Goal: Task Accomplishment & Management: Use online tool/utility

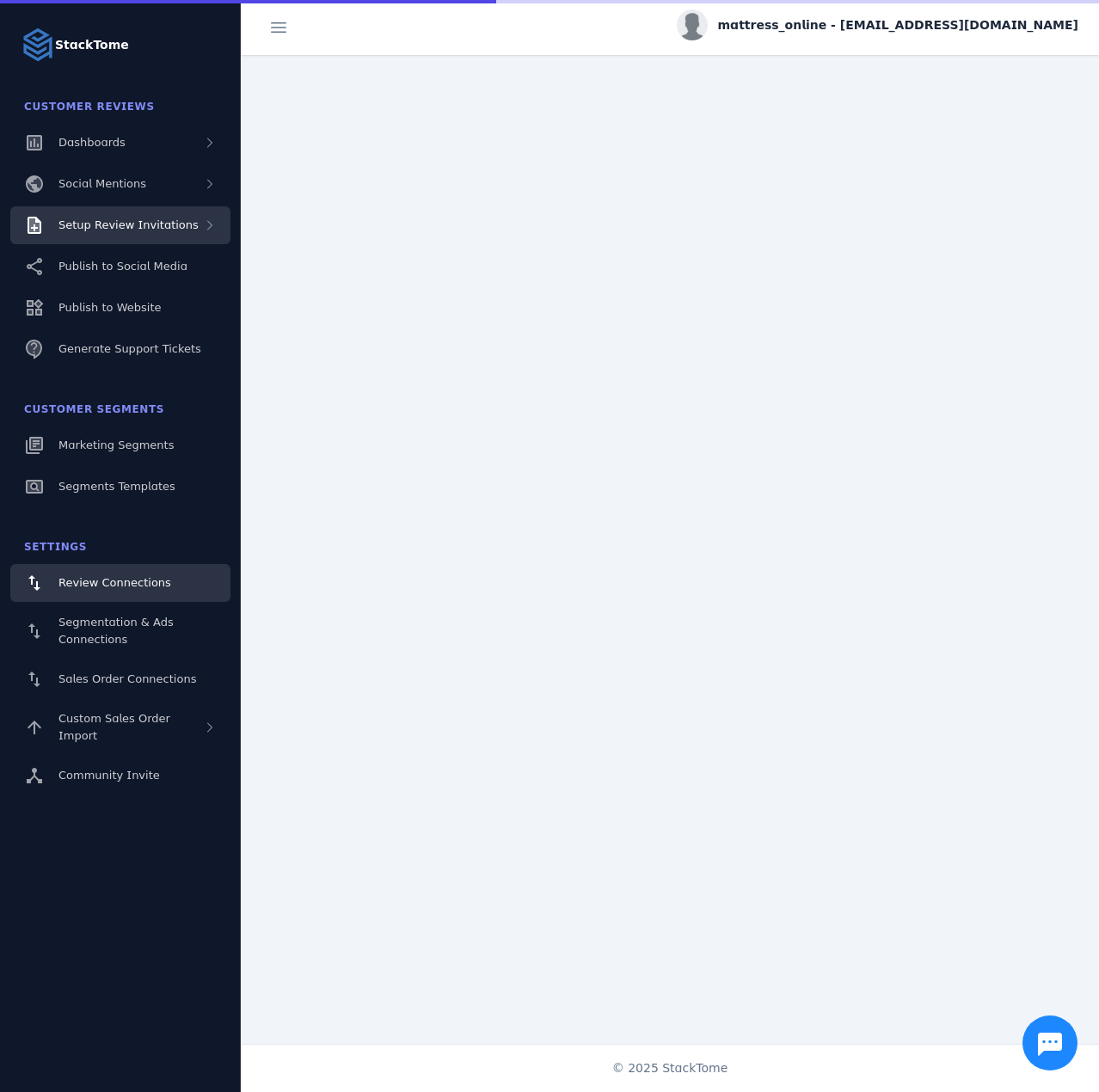
click at [128, 230] on span "Setup Review Invitations" at bounding box center [128, 224] width 140 height 13
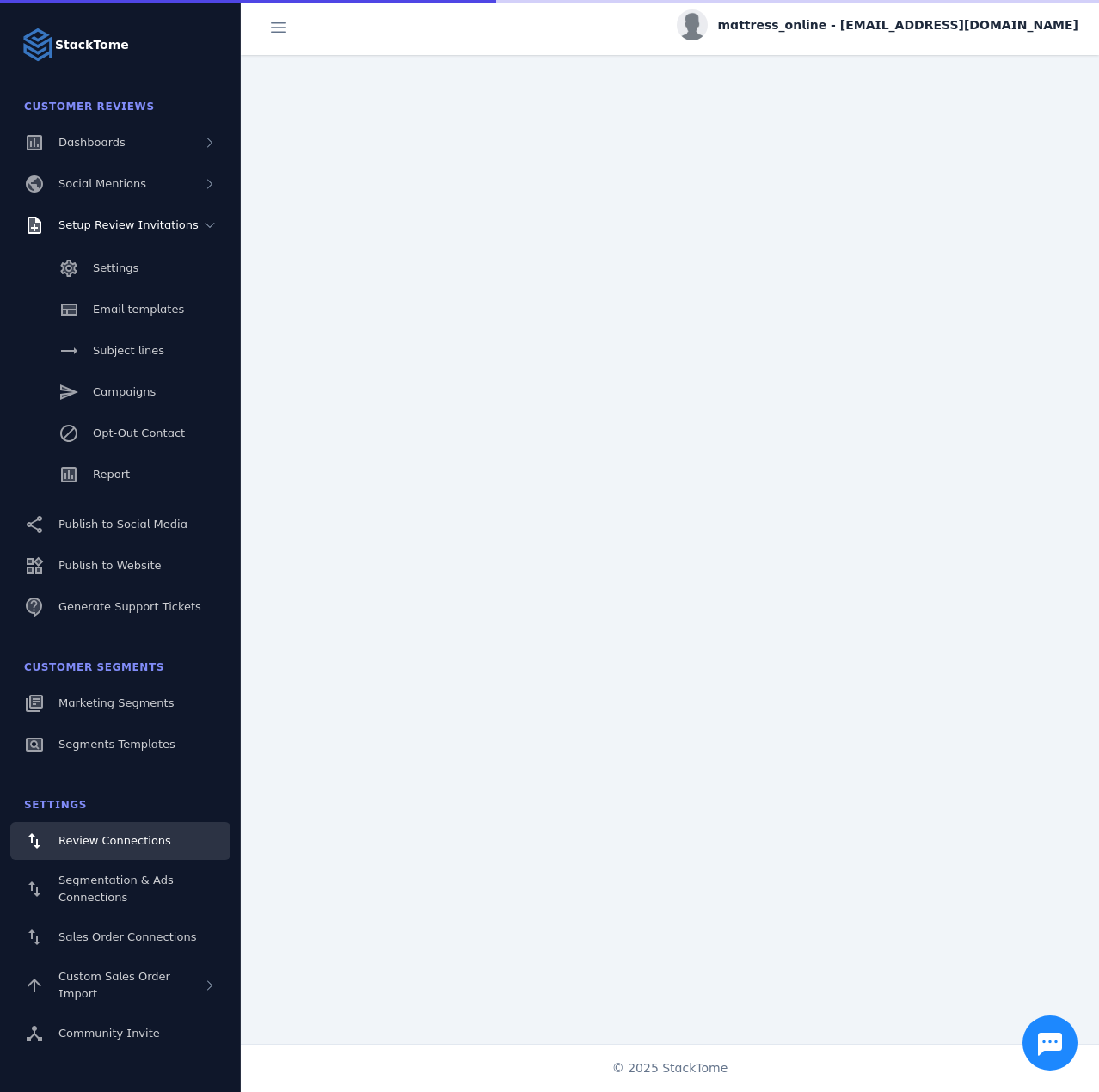
click at [131, 454] on div "Settings Email templates Subject lines Campaigns Opt-Out Contact Report" at bounding box center [120, 373] width 241 height 258
click at [131, 458] on link "Report" at bounding box center [120, 475] width 220 height 38
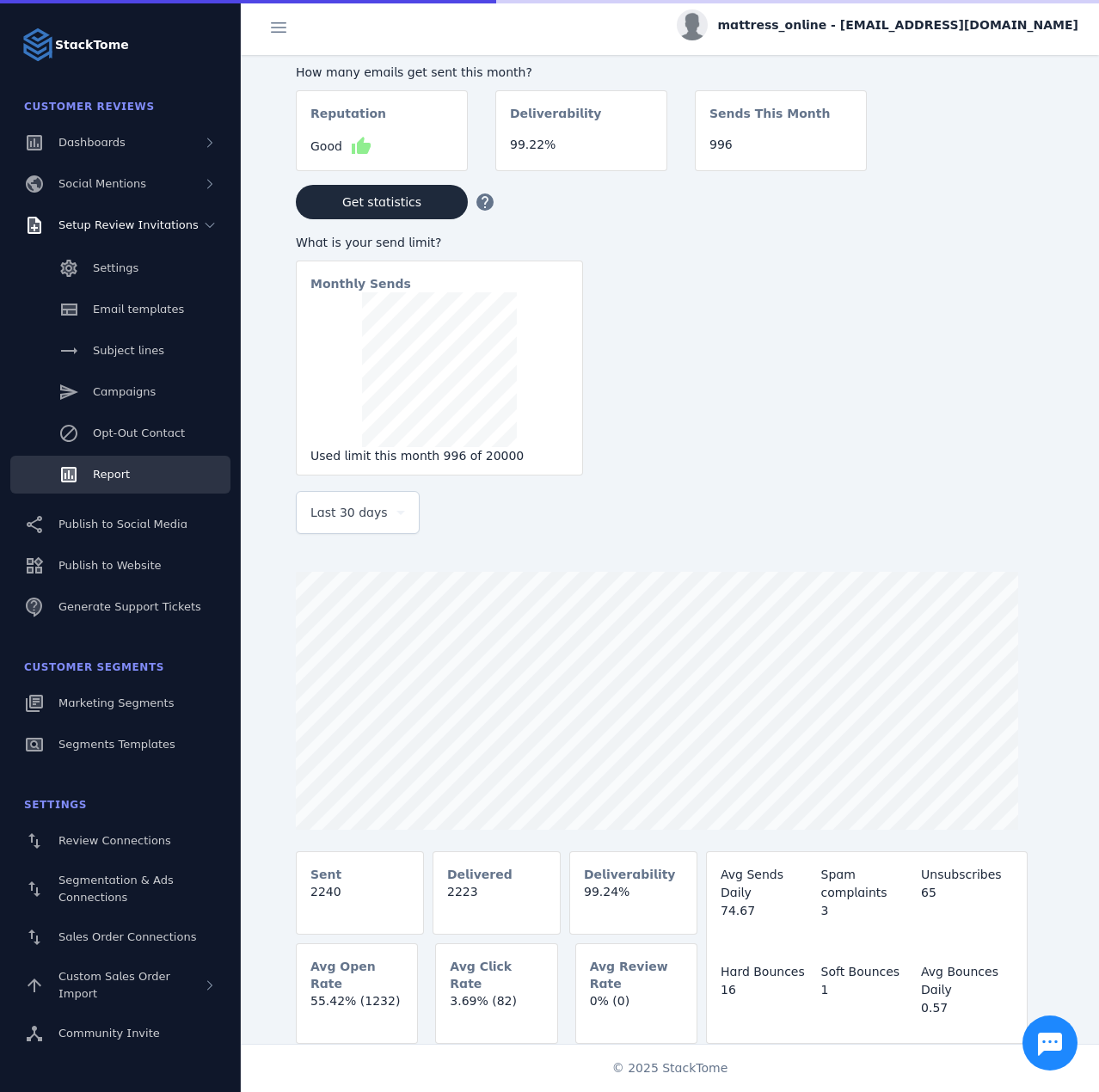
click at [351, 521] on span "Last 30 days" at bounding box center [348, 513] width 77 height 21
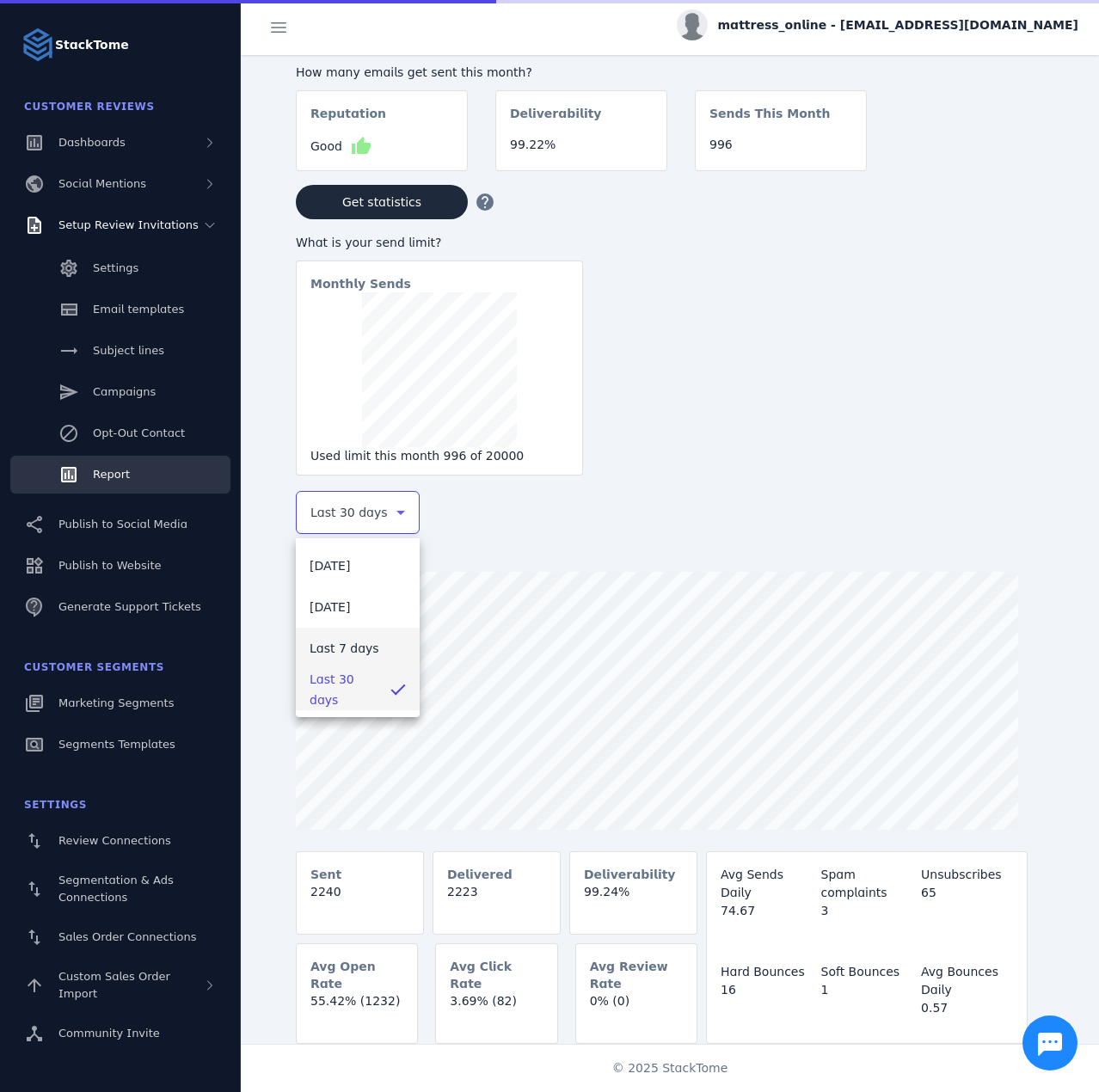
click at [359, 652] on span "Last 7 days" at bounding box center [344, 648] width 69 height 21
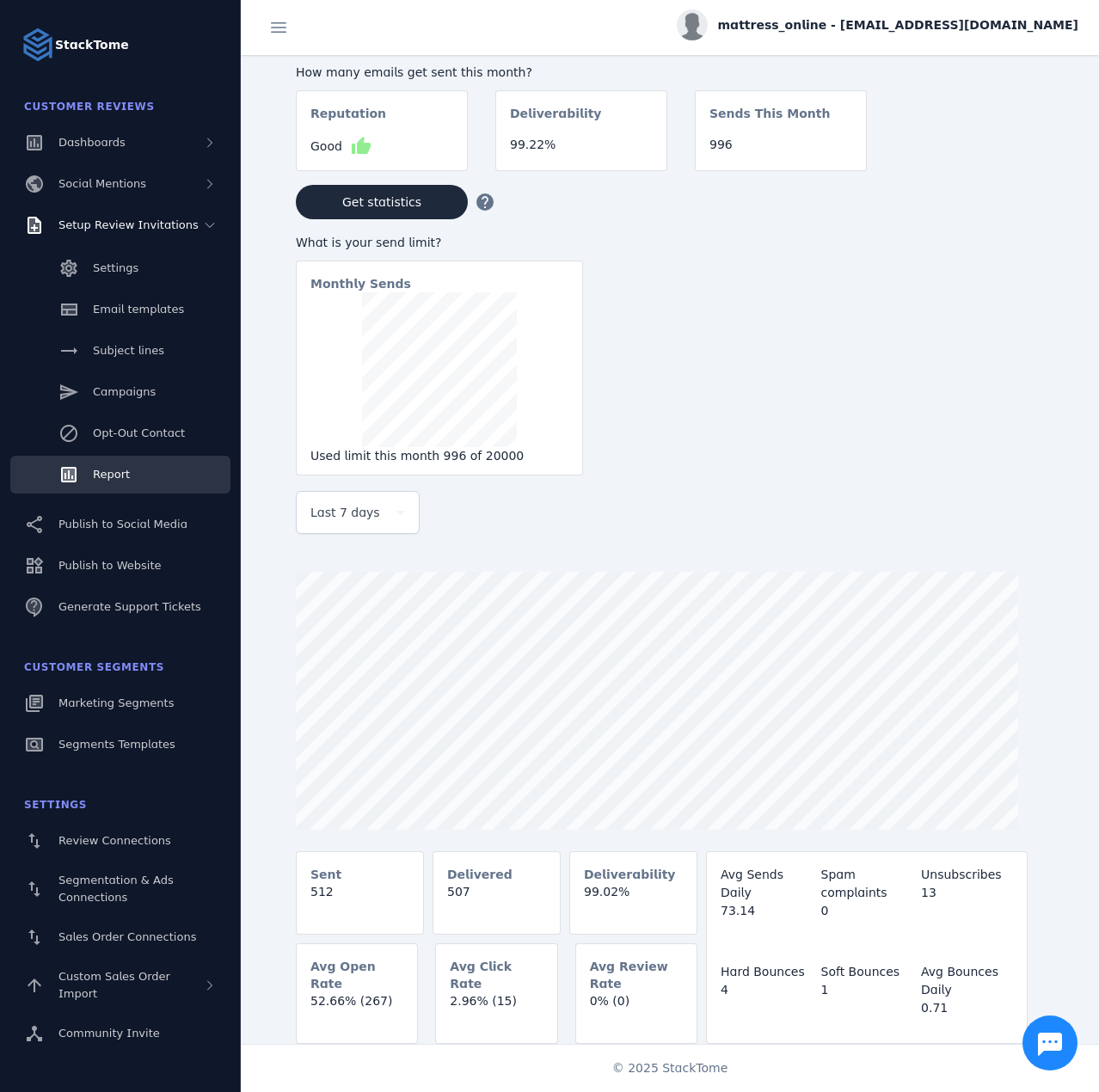
click at [894, 31] on span "mattress_online - [EMAIL_ADDRESS][DOMAIN_NAME]" at bounding box center [898, 25] width 360 height 18
click at [988, 170] on button "Sign out" at bounding box center [1016, 166] width 124 height 42
